Goal: Information Seeking & Learning: Learn about a topic

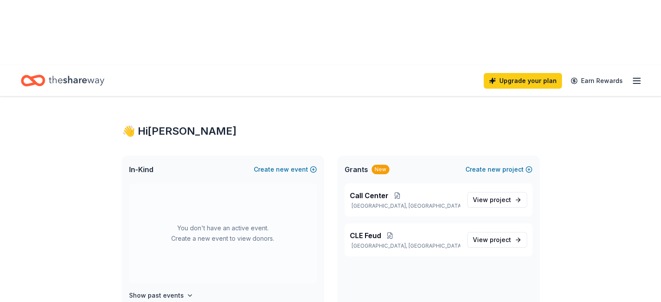
click at [632, 76] on icon "button" at bounding box center [637, 81] width 10 height 10
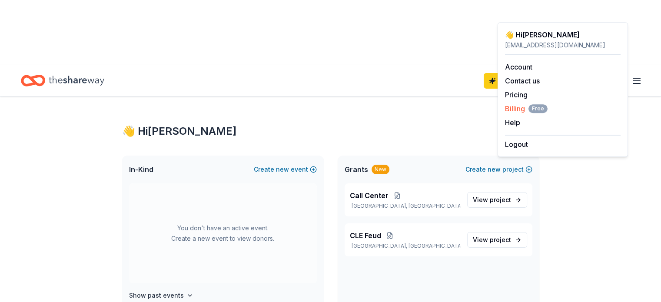
click at [515, 109] on span "Billing Free" at bounding box center [526, 108] width 43 height 10
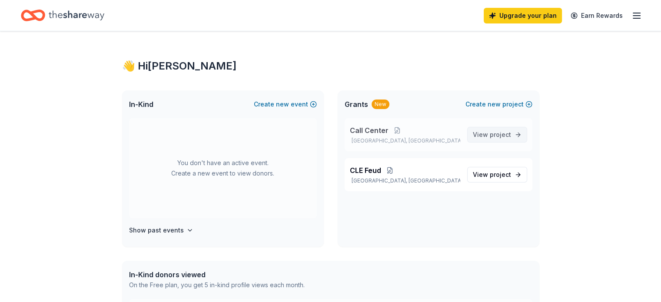
click at [488, 133] on span "View project" at bounding box center [492, 135] width 38 height 10
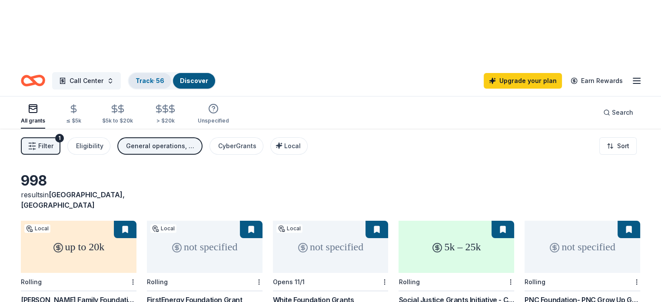
click at [160, 77] on link "Track · 56" at bounding box center [150, 80] width 29 height 7
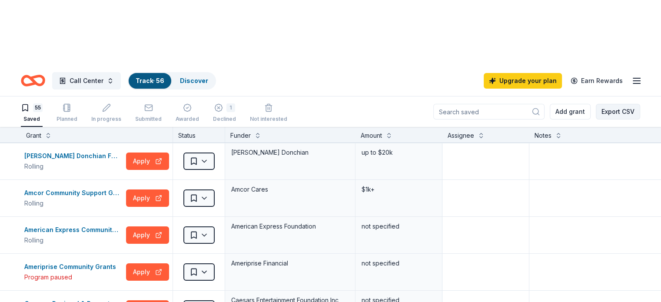
click at [603, 104] on button "Export CSV" at bounding box center [618, 112] width 44 height 16
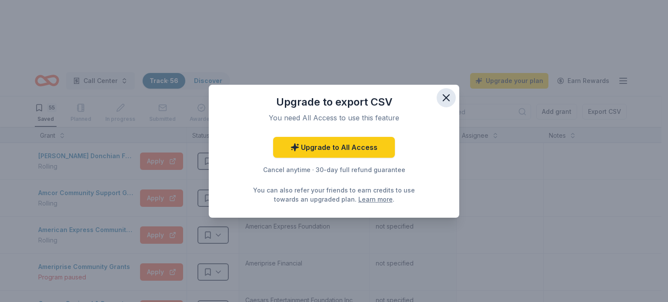
click at [446, 96] on icon "button" at bounding box center [446, 98] width 12 height 12
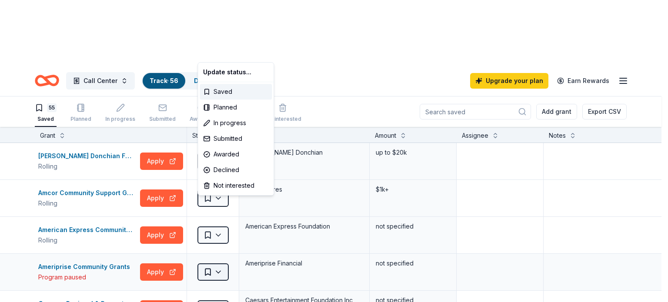
click at [219, 209] on html "Call Center Track · 56 Discover Upgrade your plan Earn Rewards 55 Saved Planned…" at bounding box center [334, 151] width 668 height 302
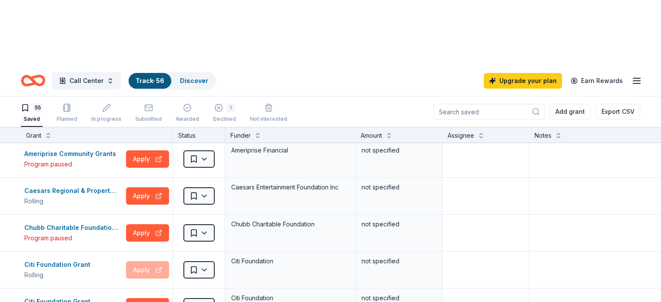
scroll to position [120, 0]
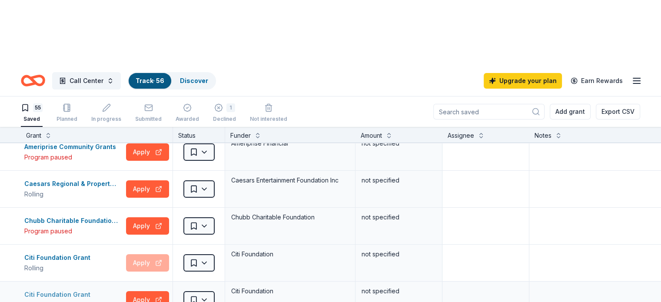
click at [70, 289] on div "Citi Foundation Grant" at bounding box center [59, 294] width 70 height 10
click at [593, 209] on textarea at bounding box center [594, 226] width 129 height 35
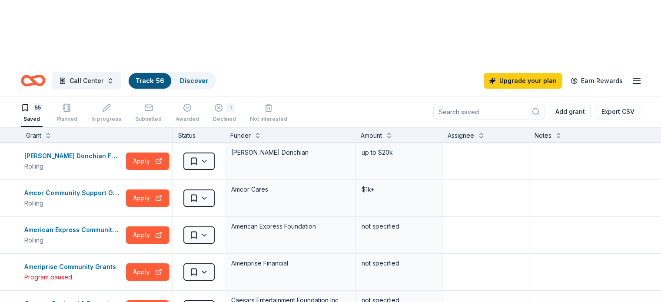
scroll to position [0, 0]
click at [595, 218] on textarea at bounding box center [594, 235] width 129 height 35
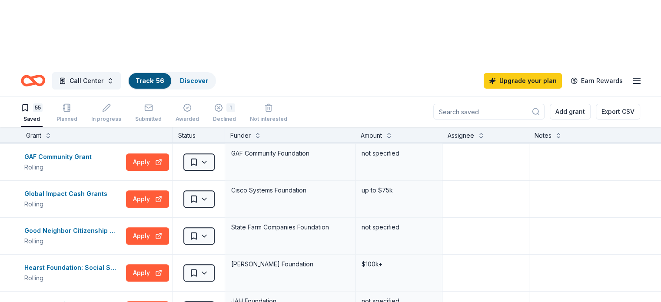
scroll to position [776, 0]
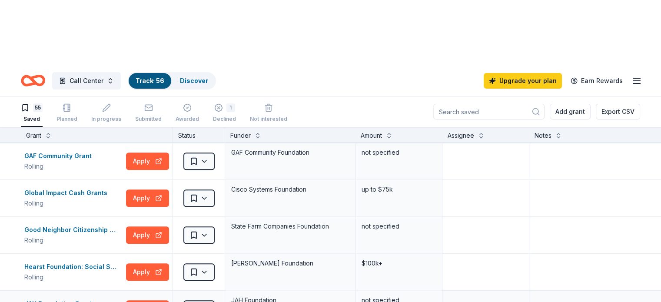
click at [84, 299] on div "JAH Foundation Grant" at bounding box center [59, 304] width 71 height 10
click at [572, 181] on textarea at bounding box center [594, 198] width 129 height 35
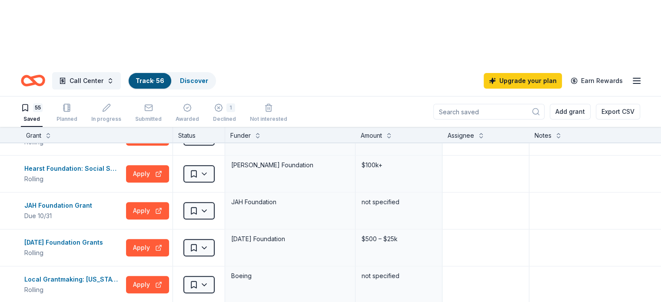
scroll to position [885, 0]
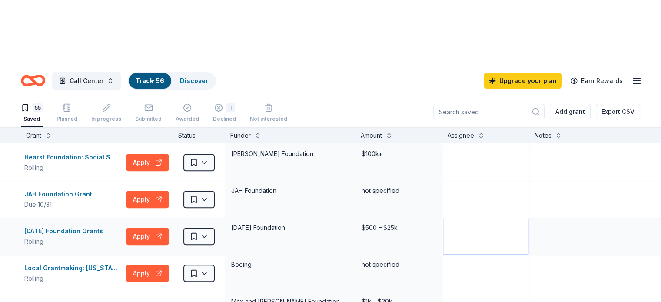
click at [509, 219] on textarea at bounding box center [485, 236] width 85 height 35
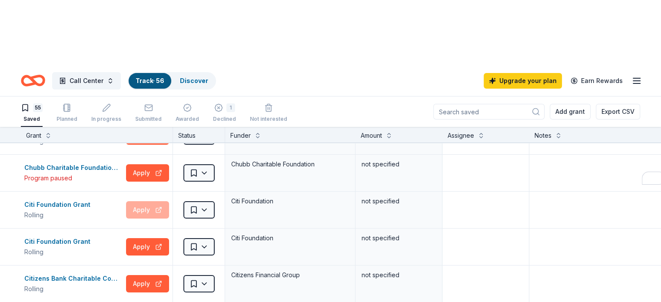
scroll to position [172, 0]
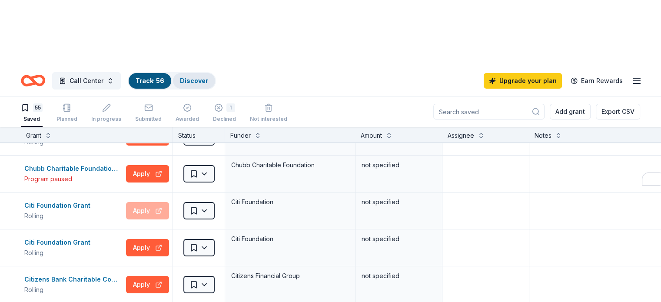
click at [206, 77] on link "Discover" at bounding box center [194, 80] width 28 height 7
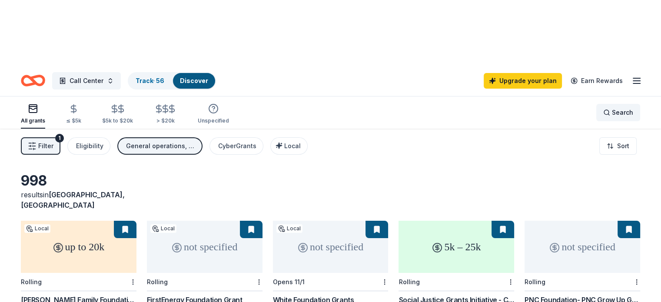
click at [612, 107] on span "Search" at bounding box center [622, 112] width 21 height 10
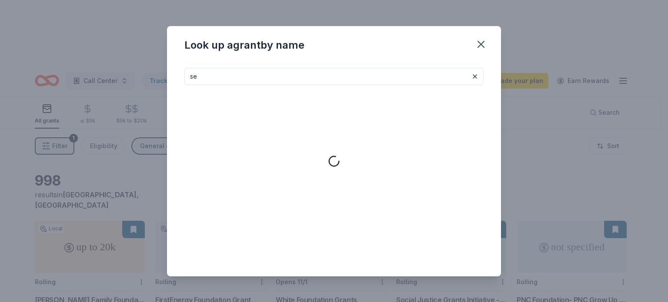
type input "s"
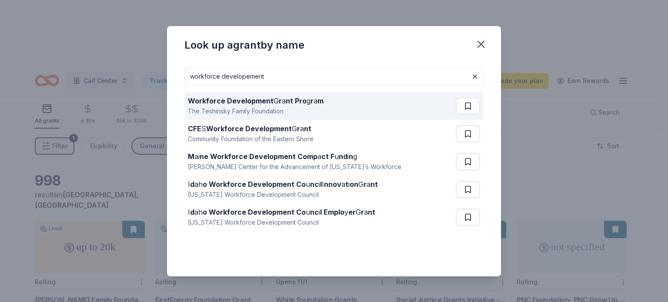
type input "workforce developement"
click at [230, 106] on div "The Teshinsky Family Foundation" at bounding box center [256, 111] width 136 height 10
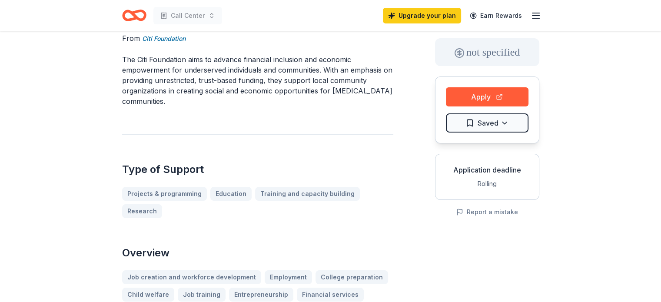
scroll to position [43, 0]
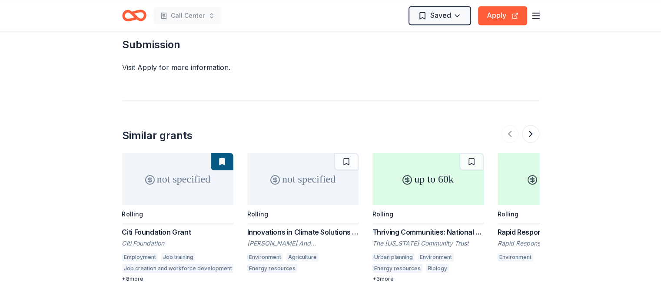
scroll to position [897, 0]
click at [533, 124] on button at bounding box center [530, 132] width 17 height 17
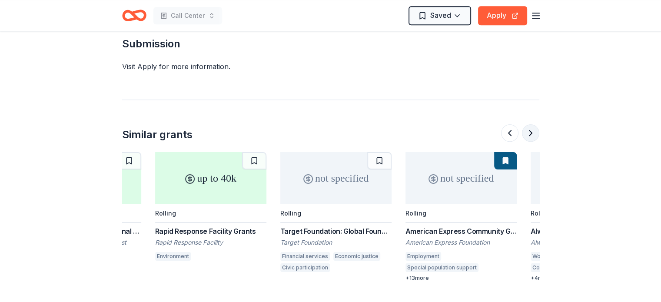
scroll to position [0, 376]
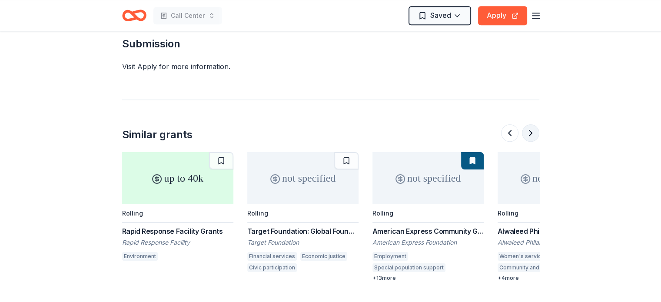
click at [528, 124] on button at bounding box center [530, 132] width 17 height 17
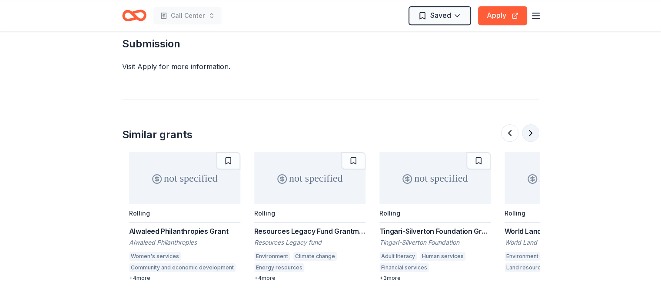
scroll to position [0, 751]
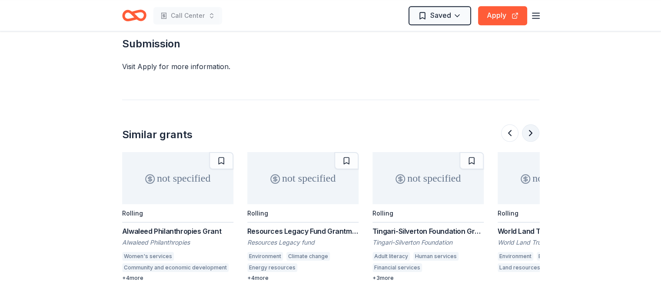
click at [533, 124] on button at bounding box center [530, 132] width 17 height 17
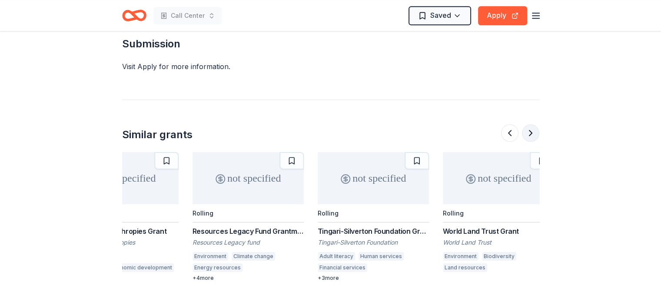
scroll to position [0, 821]
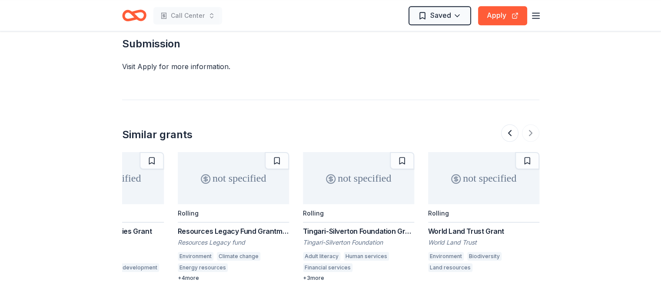
click at [359, 226] on div "Tingari-Silverton Foundation Grant Tingari-Silverton Foundation Adult literacy …" at bounding box center [358, 254] width 111 height 56
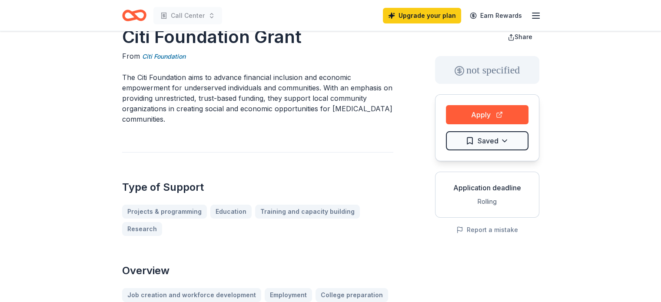
scroll to position [0, 0]
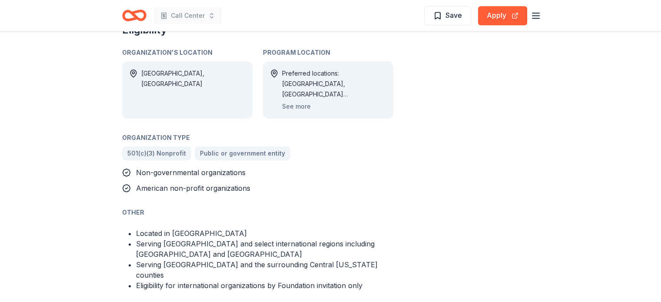
scroll to position [531, 0]
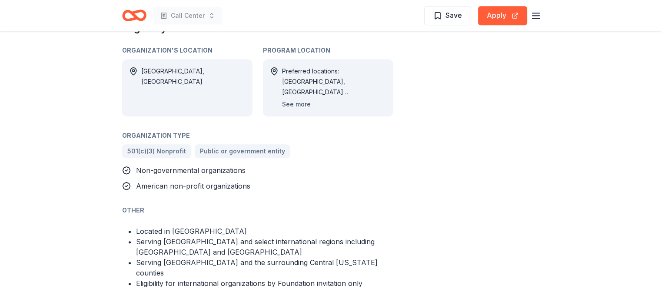
click at [294, 106] on button "See more" at bounding box center [296, 104] width 29 height 10
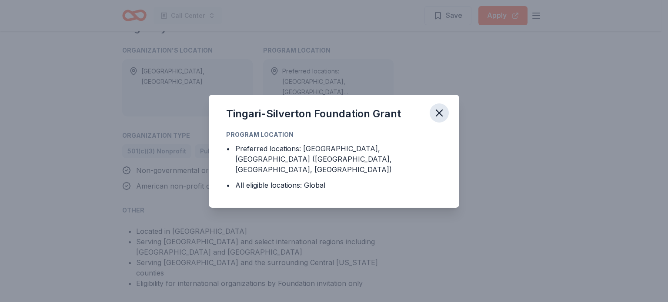
click at [436, 123] on button "button" at bounding box center [438, 112] width 19 height 19
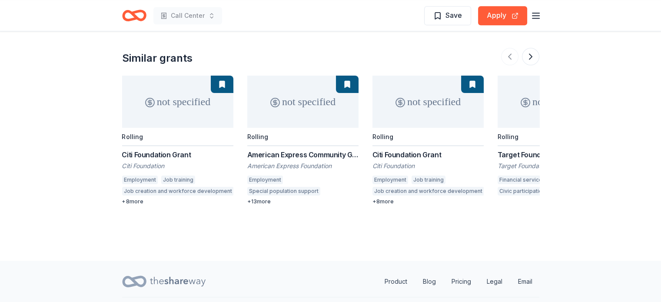
scroll to position [1140, 0]
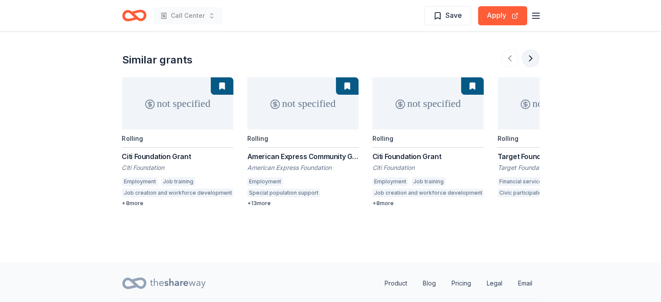
click at [529, 52] on button at bounding box center [530, 58] width 17 height 17
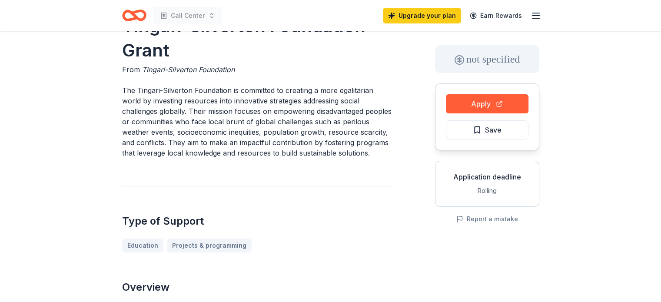
scroll to position [0, 0]
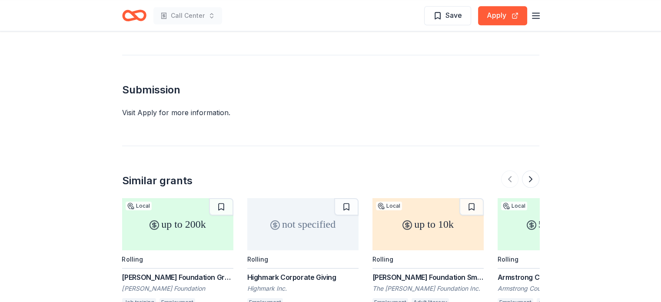
scroll to position [941, 0]
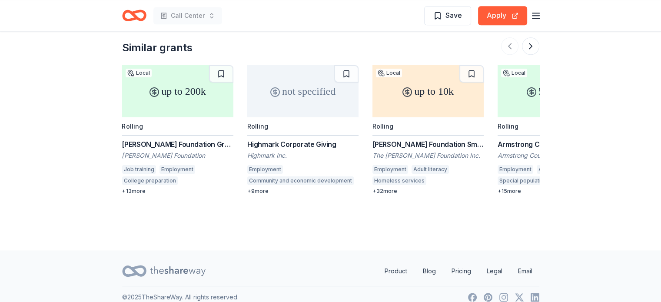
scroll to position [1087, 0]
